Goal: Transaction & Acquisition: Purchase product/service

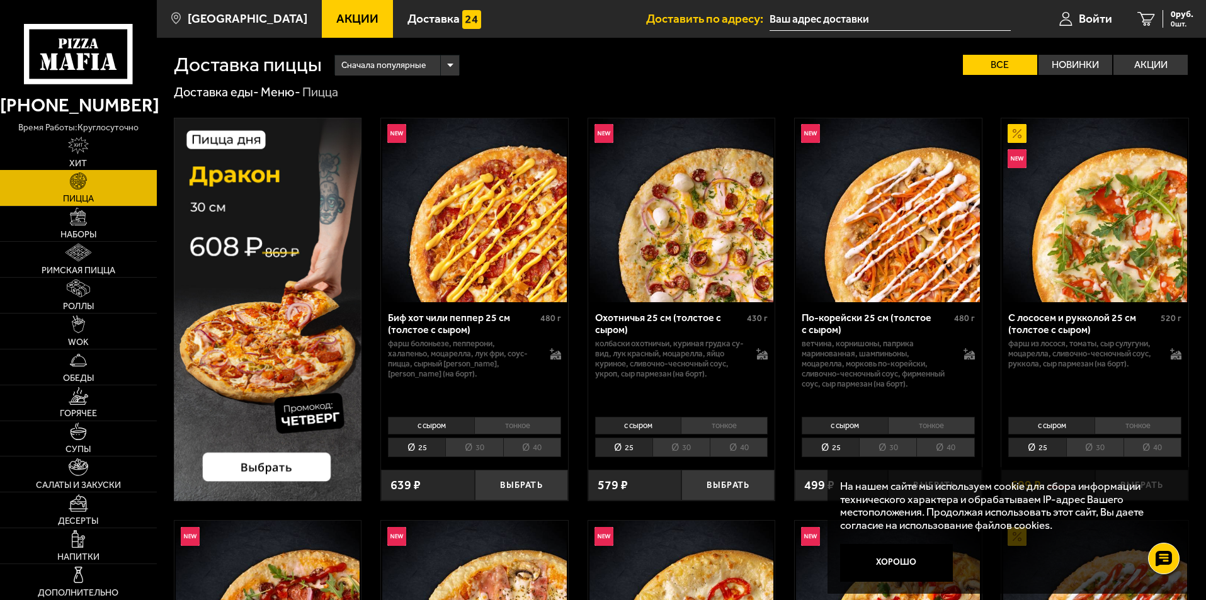
click at [105, 150] on link "Хит" at bounding box center [78, 152] width 157 height 35
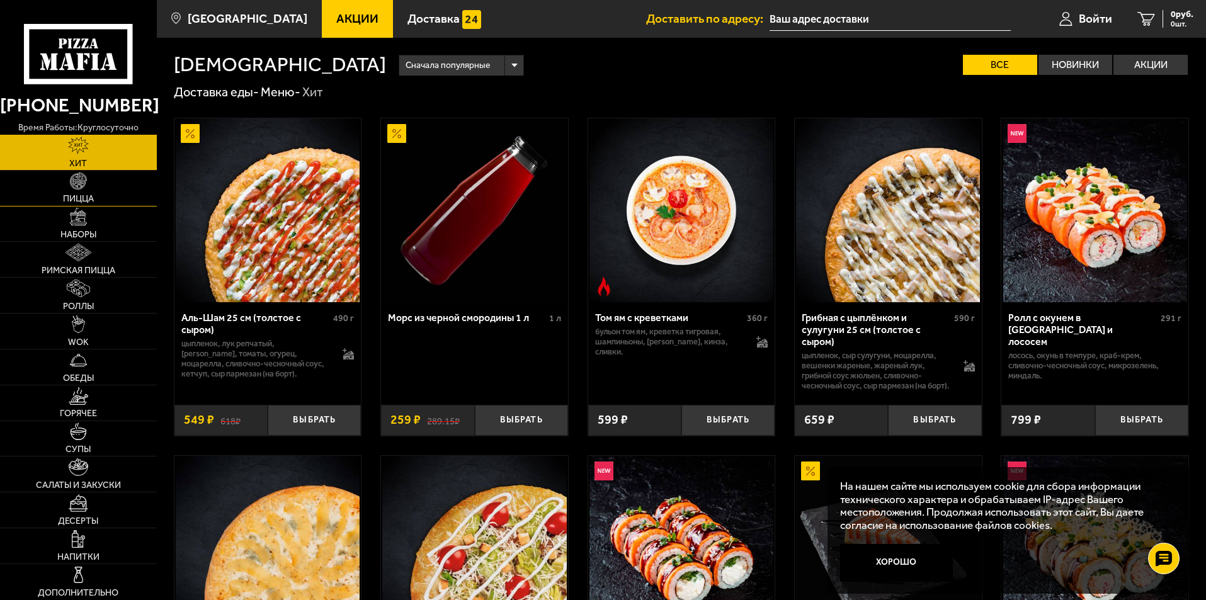
click at [116, 178] on link "Пицца" at bounding box center [78, 188] width 157 height 35
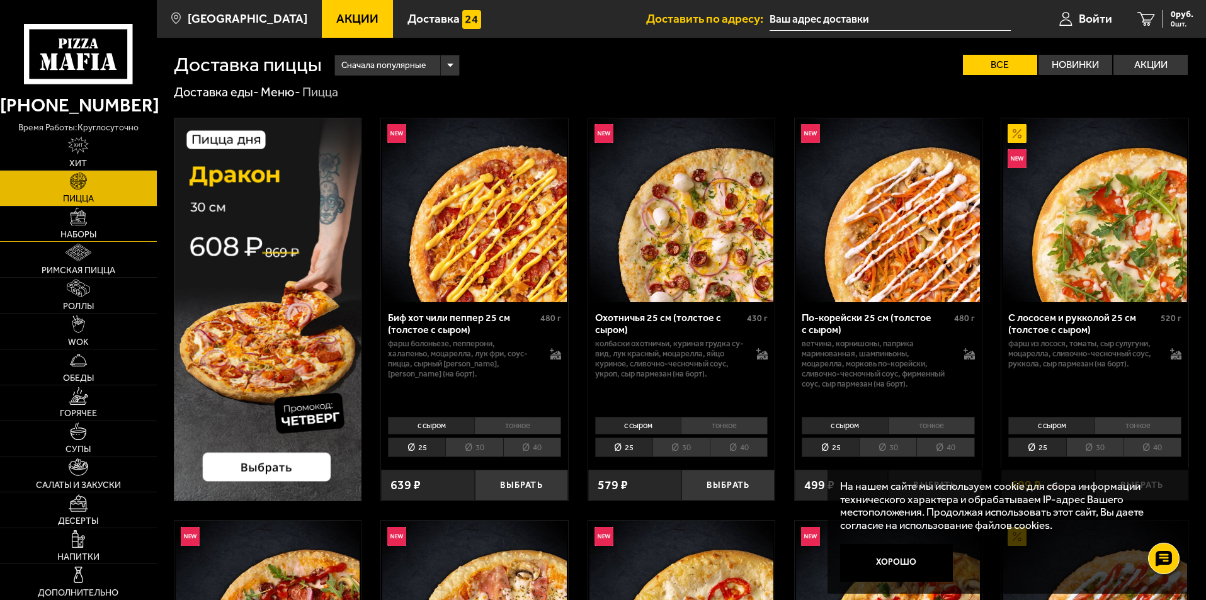
click at [110, 234] on link "Наборы" at bounding box center [78, 224] width 157 height 35
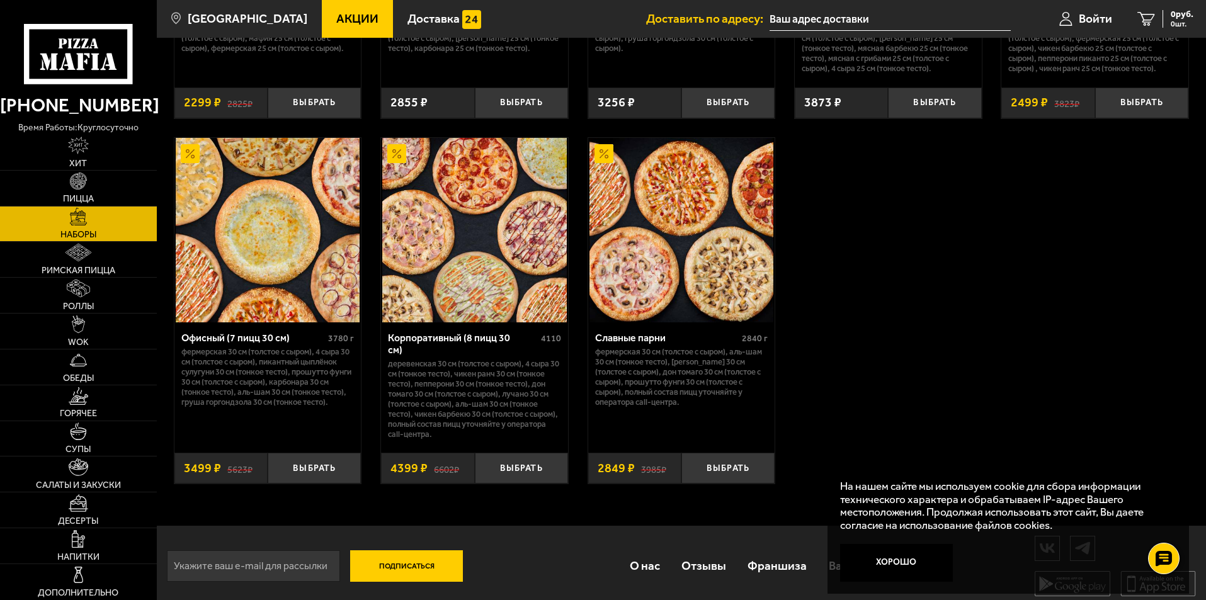
scroll to position [1921, 0]
